Goal: Navigation & Orientation: Find specific page/section

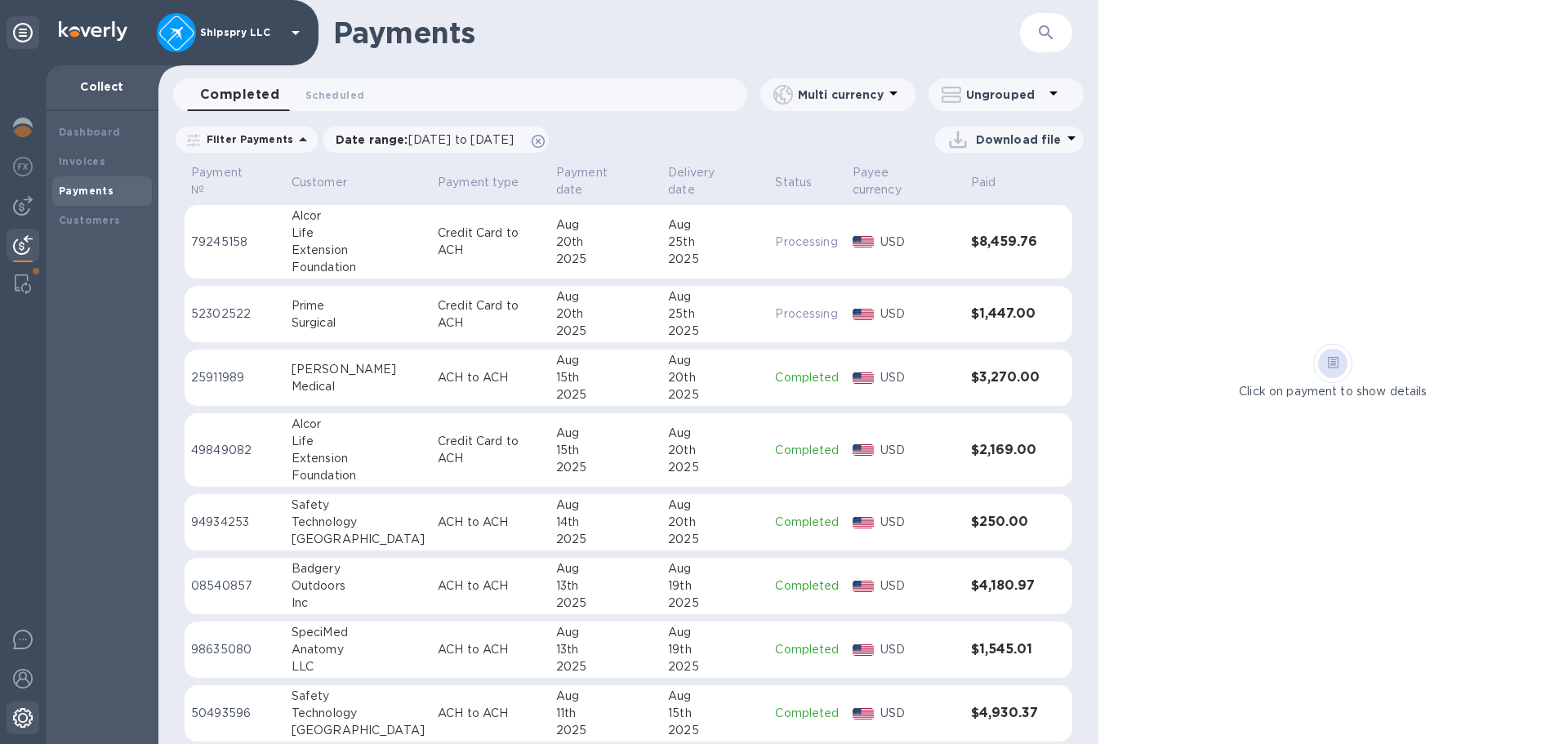
click at [22, 720] on img at bounding box center [23, 718] width 20 height 20
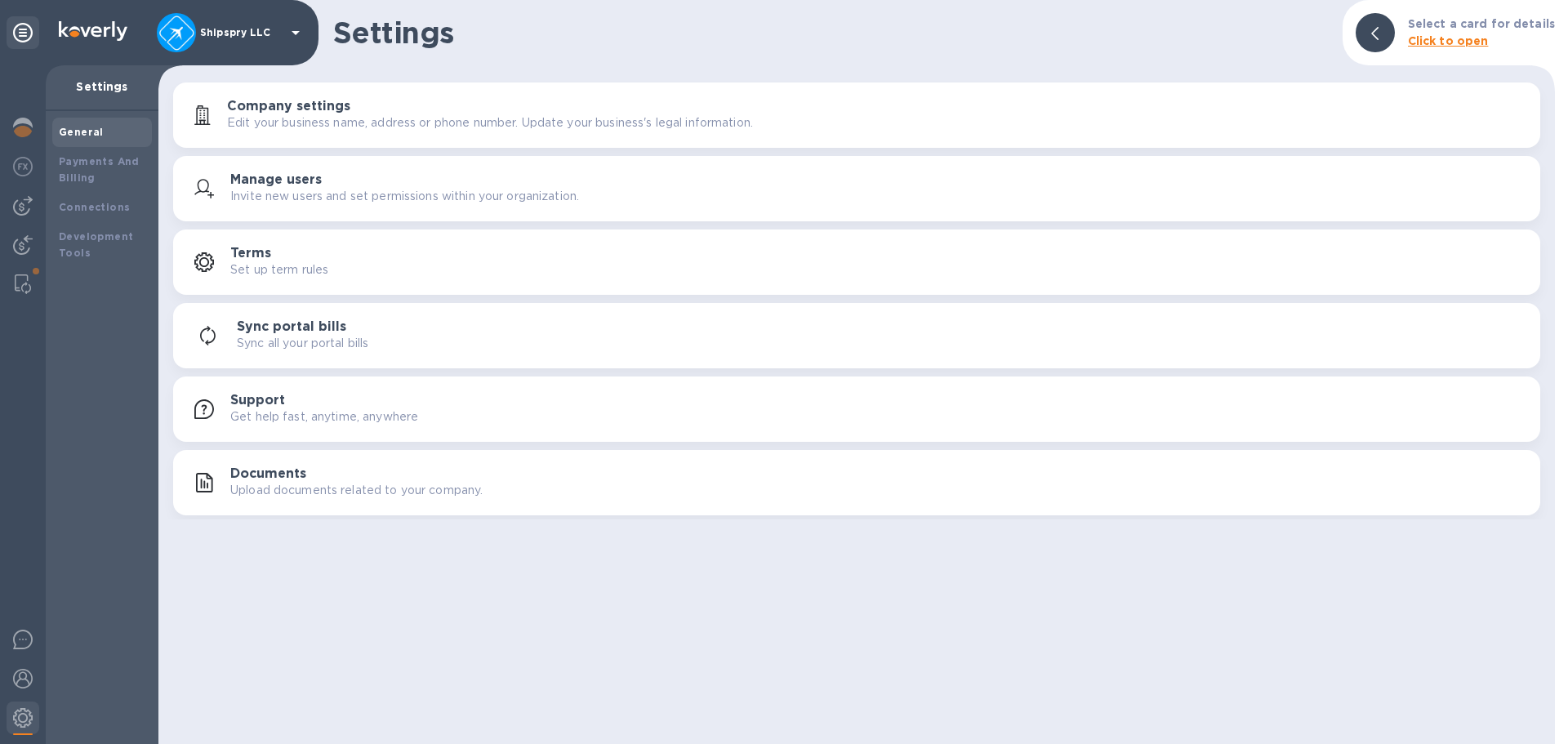
click at [354, 114] on p "Edit your business name, address or phone number. Update your business's legal …" at bounding box center [490, 122] width 526 height 17
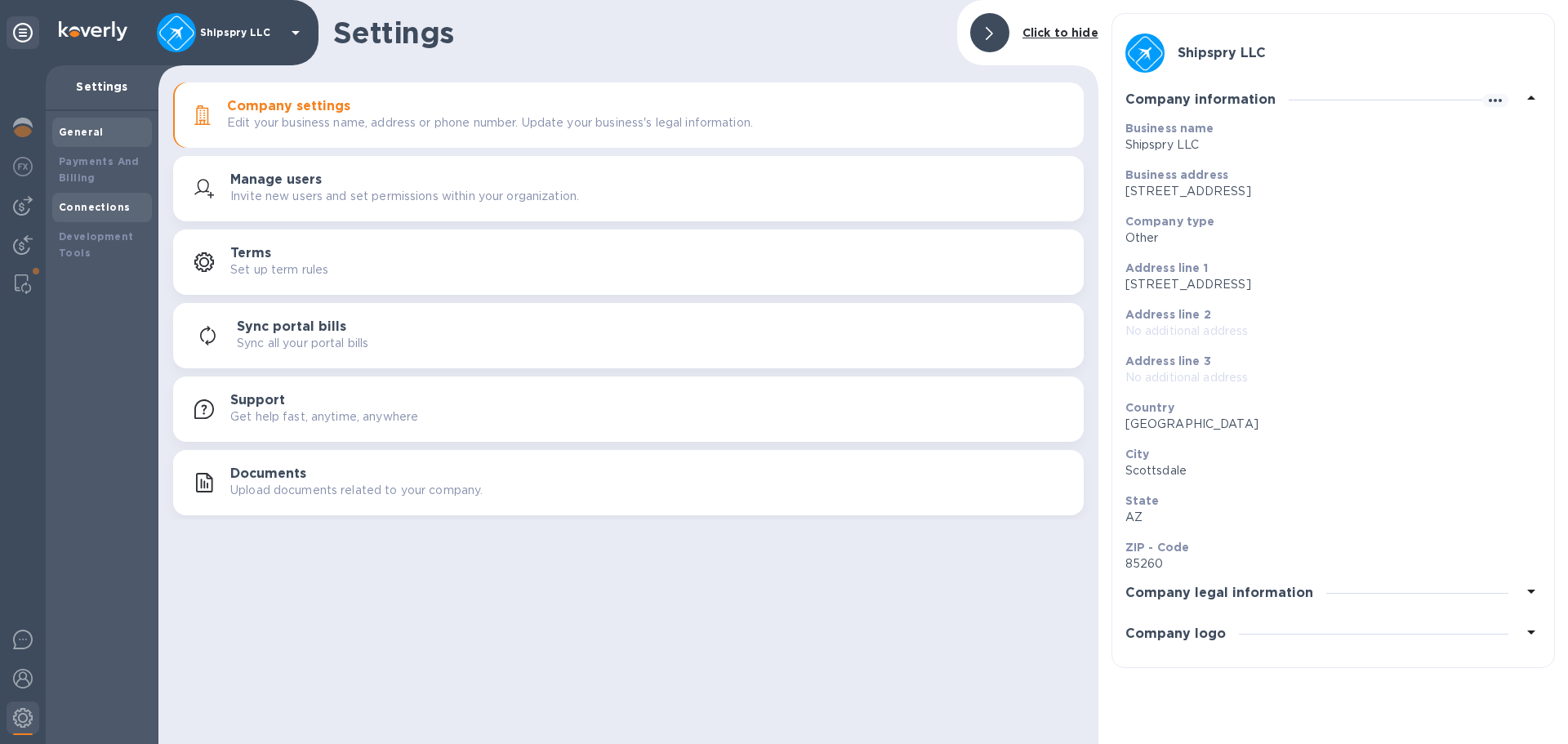
click at [106, 203] on b "Connections" at bounding box center [94, 207] width 71 height 12
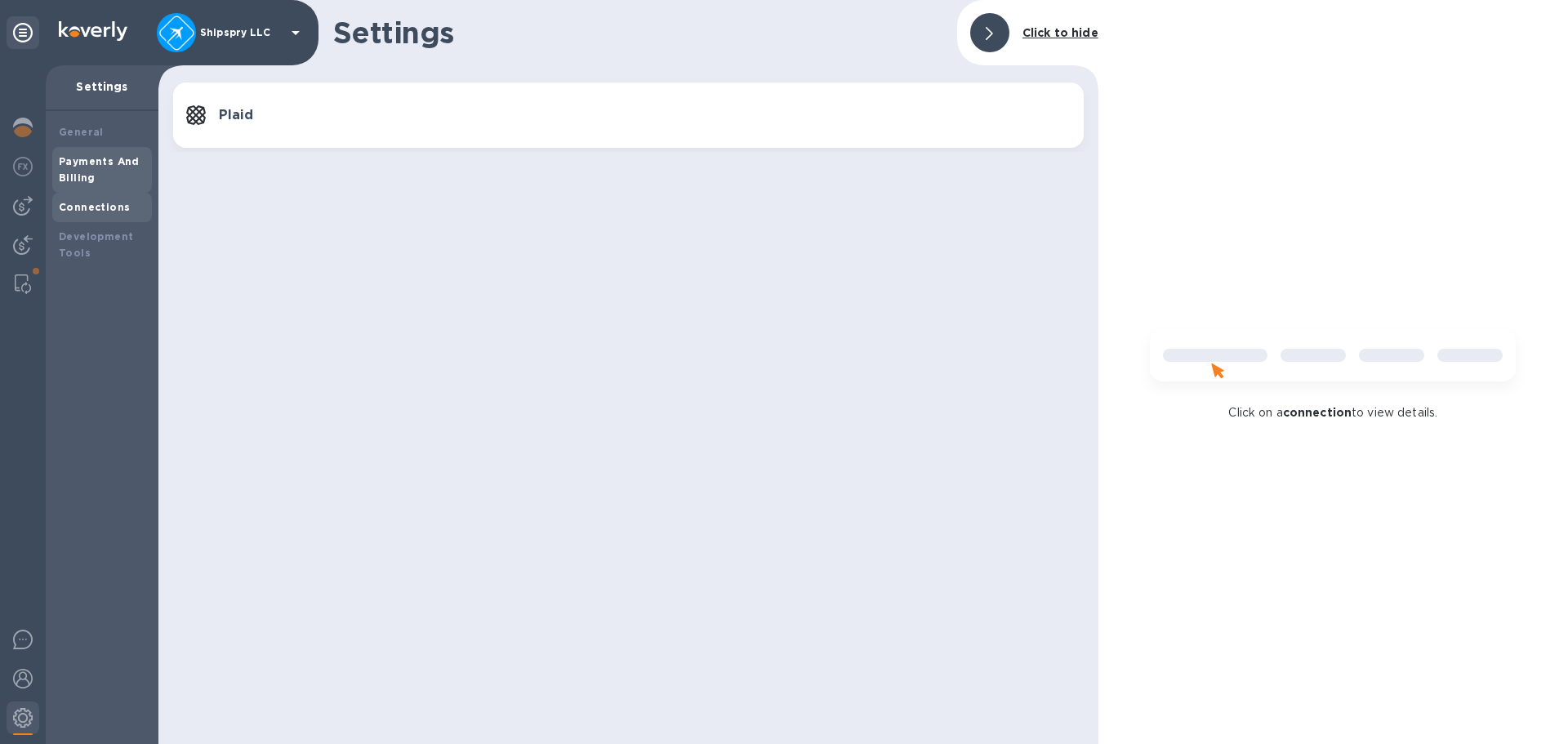
click at [104, 172] on div "Payments And Billing" at bounding box center [102, 170] width 87 height 33
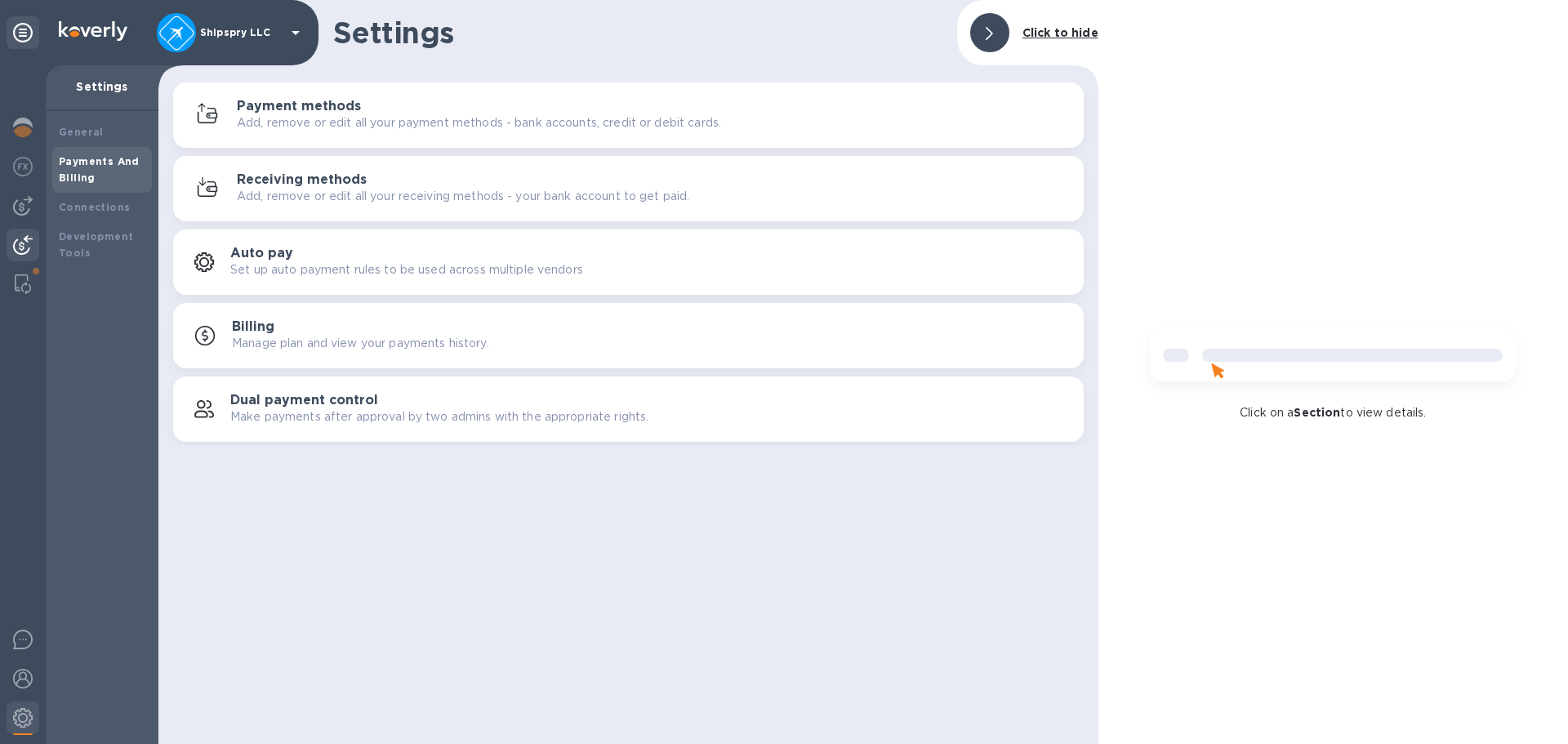
click at [18, 239] on img at bounding box center [23, 245] width 20 height 20
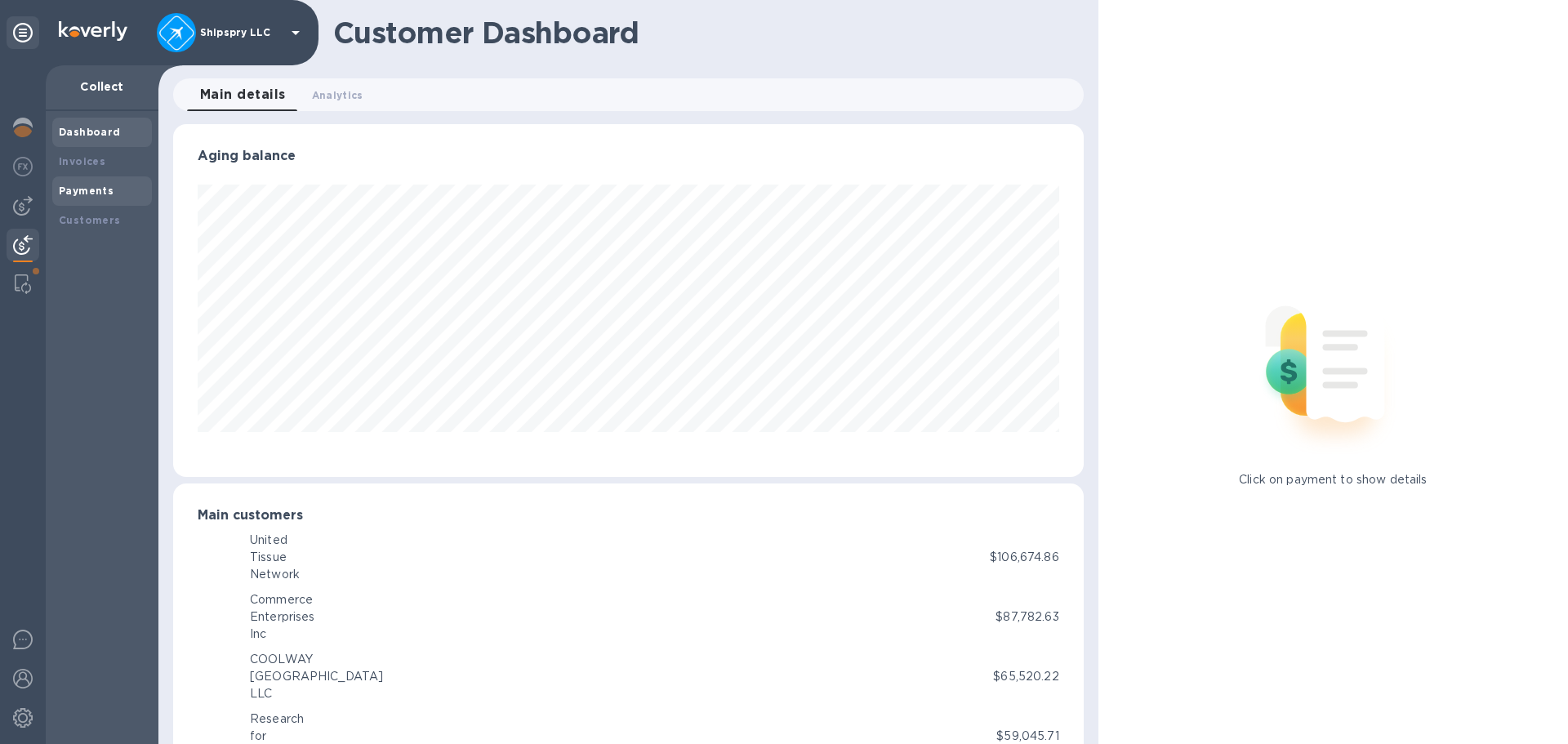
scroll to position [816403, 815852]
click at [74, 185] on b "Payments" at bounding box center [86, 191] width 55 height 12
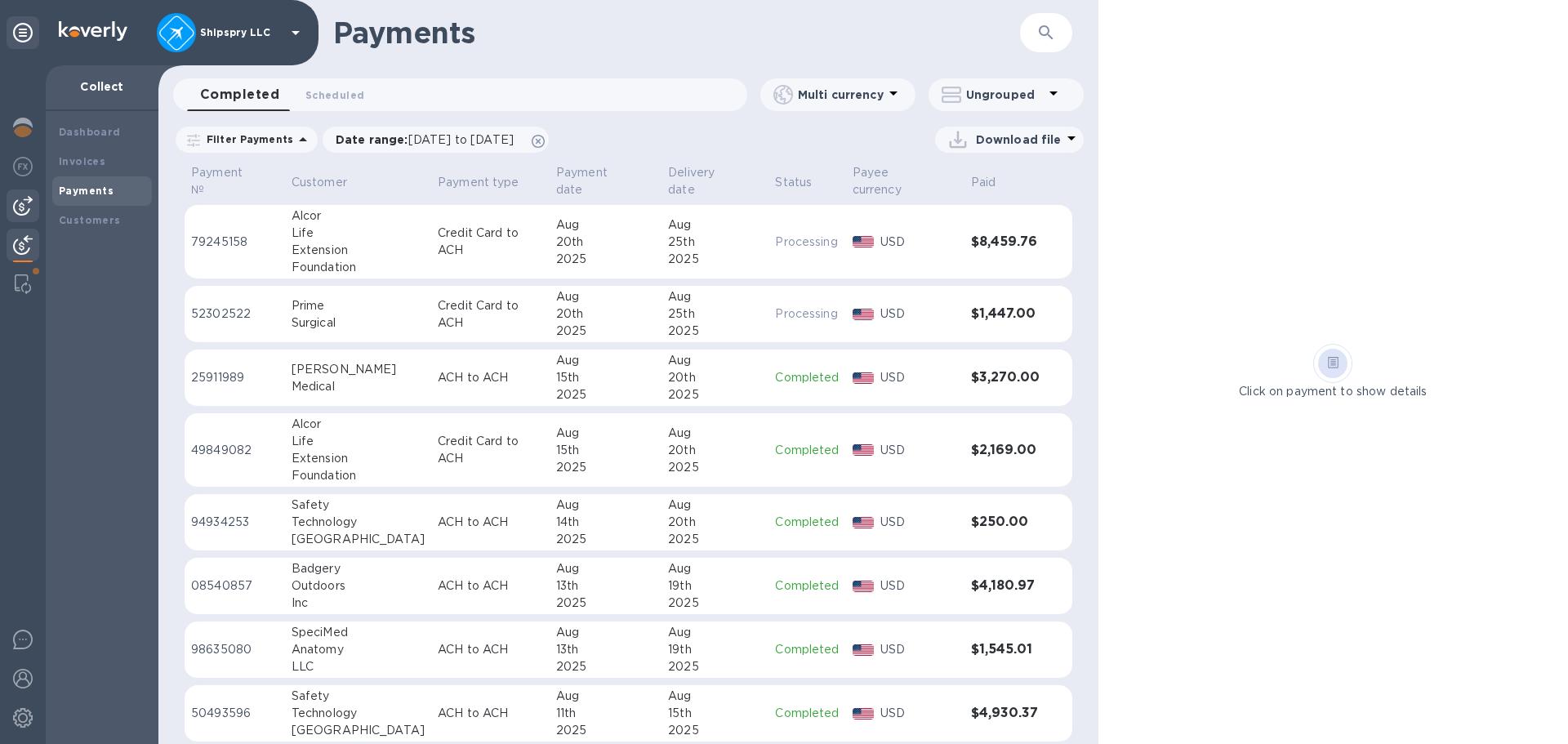
click at [21, 207] on img at bounding box center [23, 206] width 20 height 20
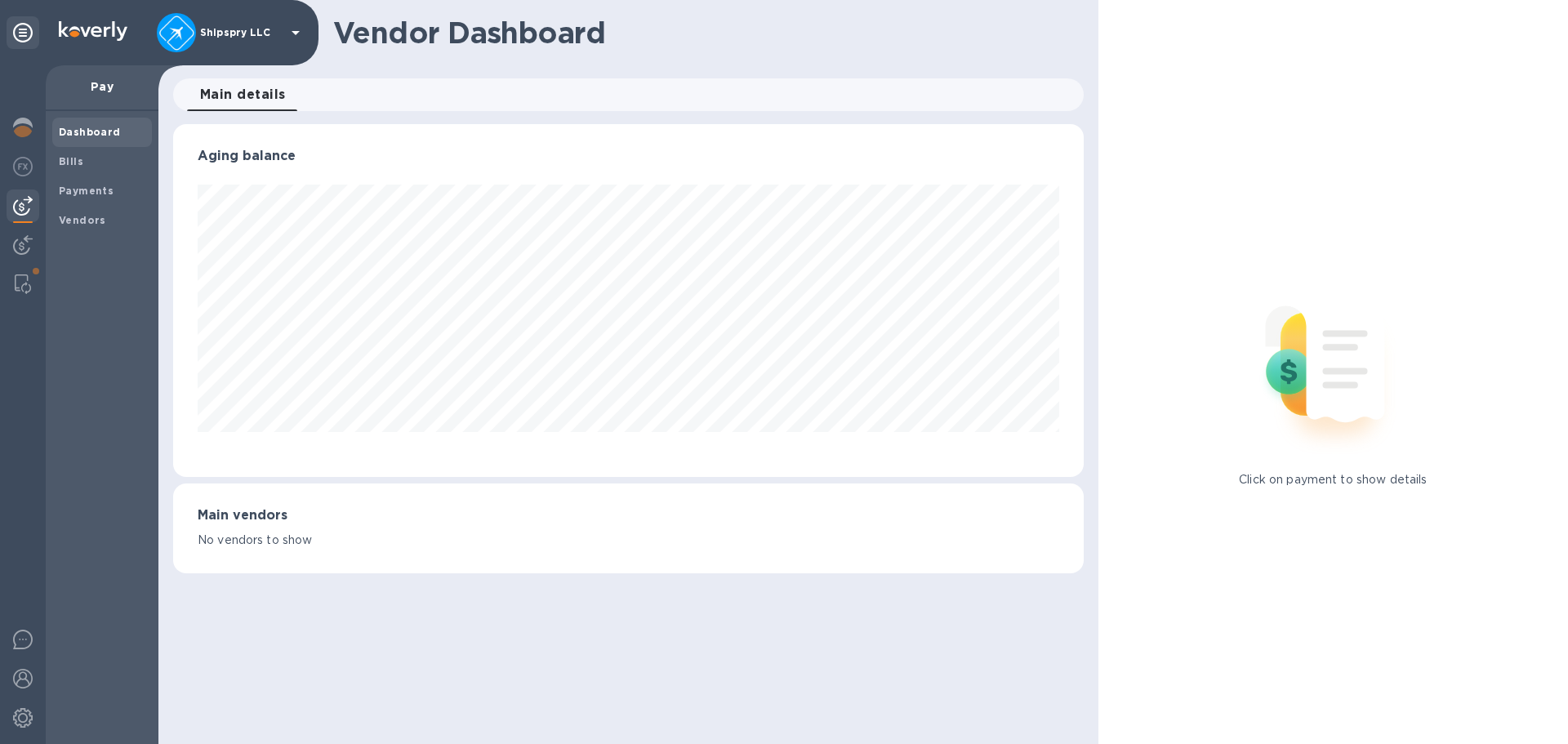
scroll to position [353, 910]
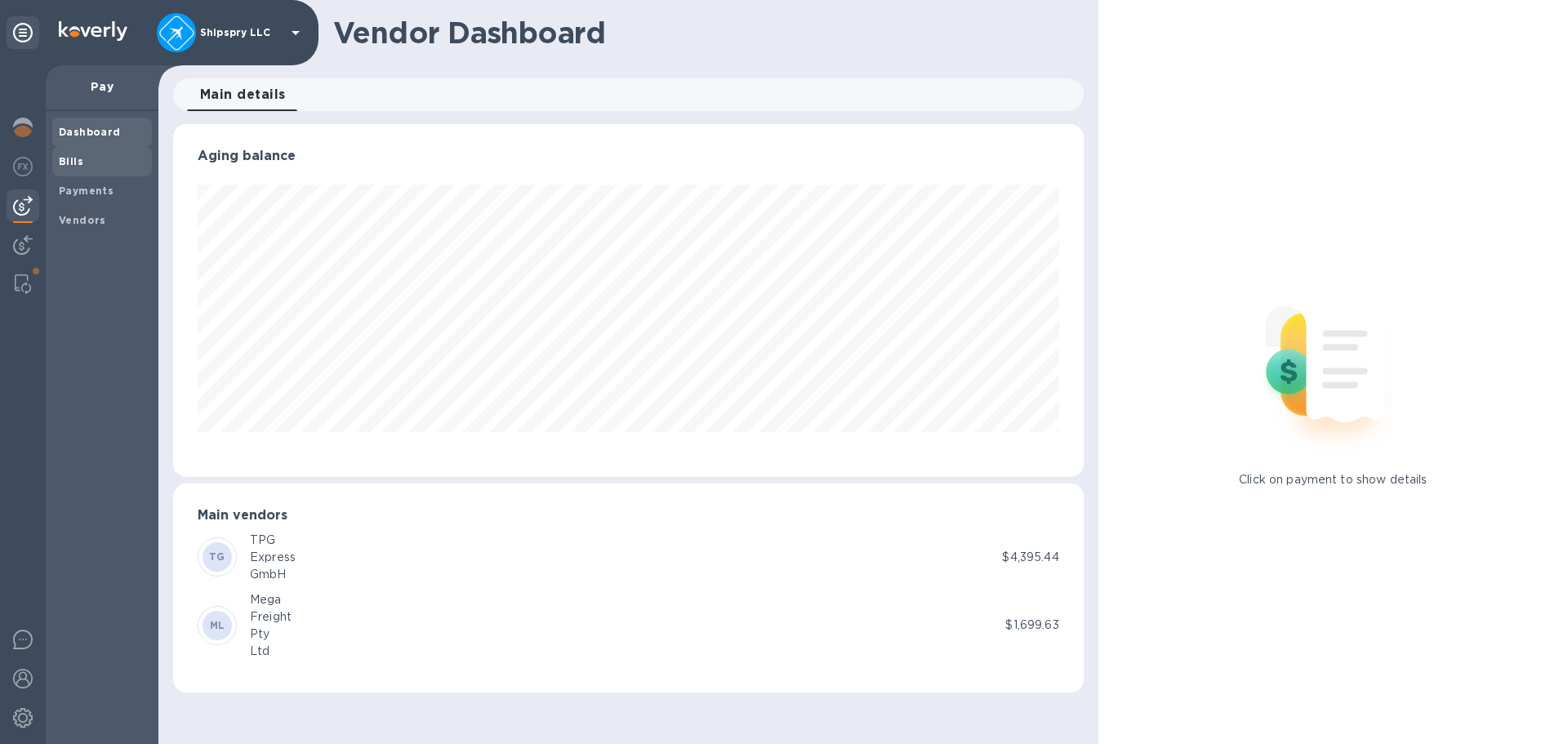
click at [72, 155] on b "Bills" at bounding box center [71, 161] width 25 height 12
